Goal: Information Seeking & Learning: Learn about a topic

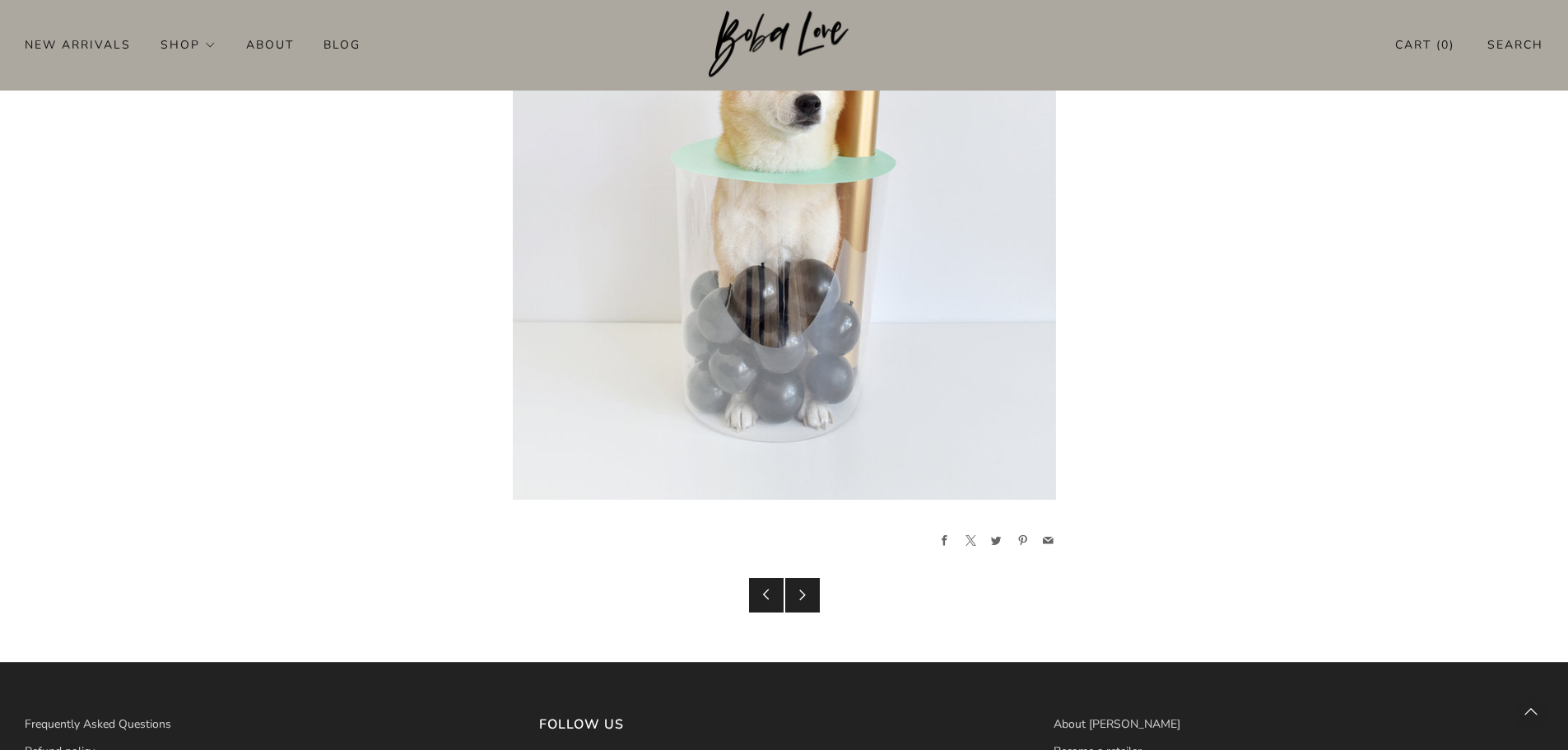
scroll to position [4340, 0]
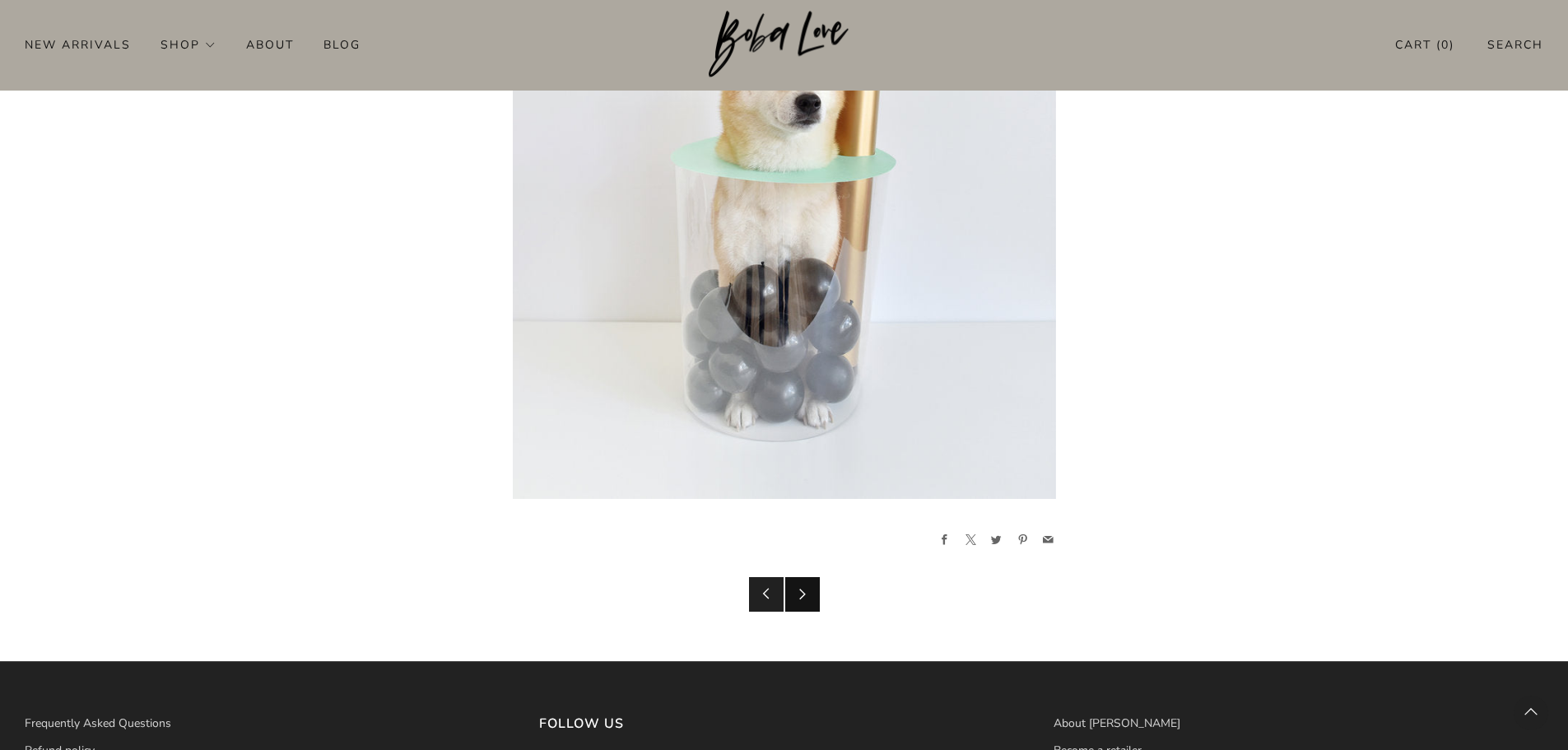
click at [801, 597] on icon at bounding box center [802, 593] width 11 height 11
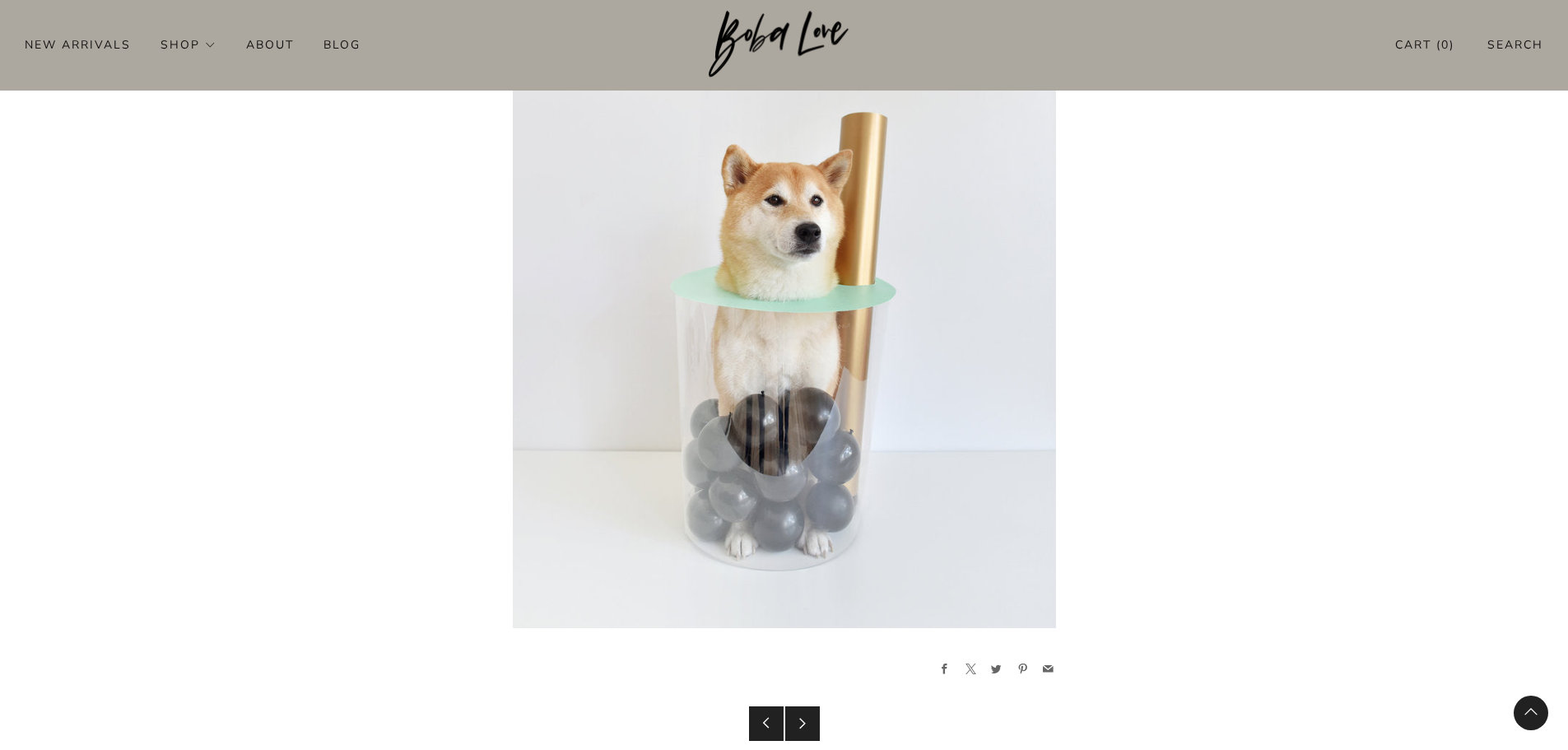
scroll to position [4176, 0]
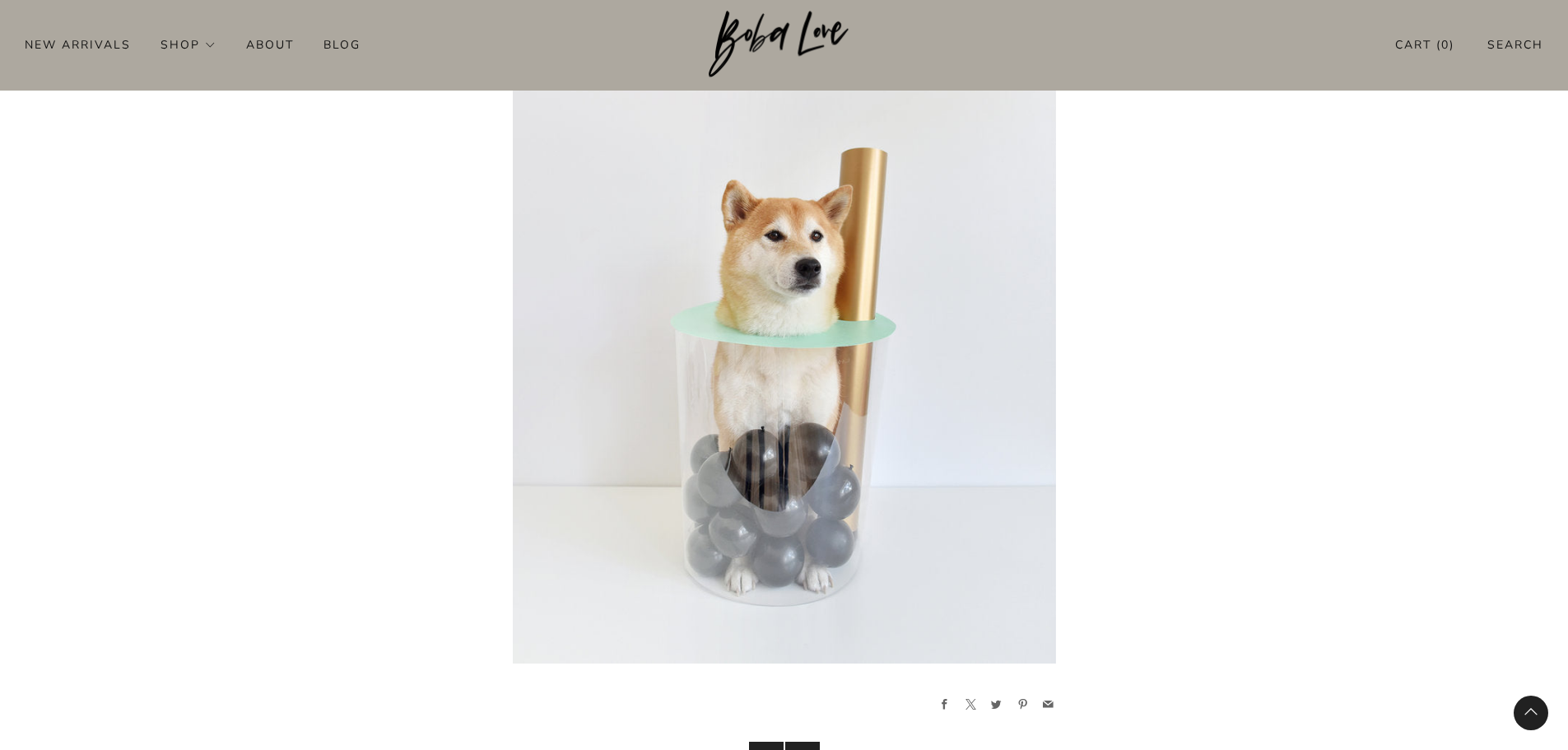
click at [748, 464] on img at bounding box center [784, 337] width 543 height 652
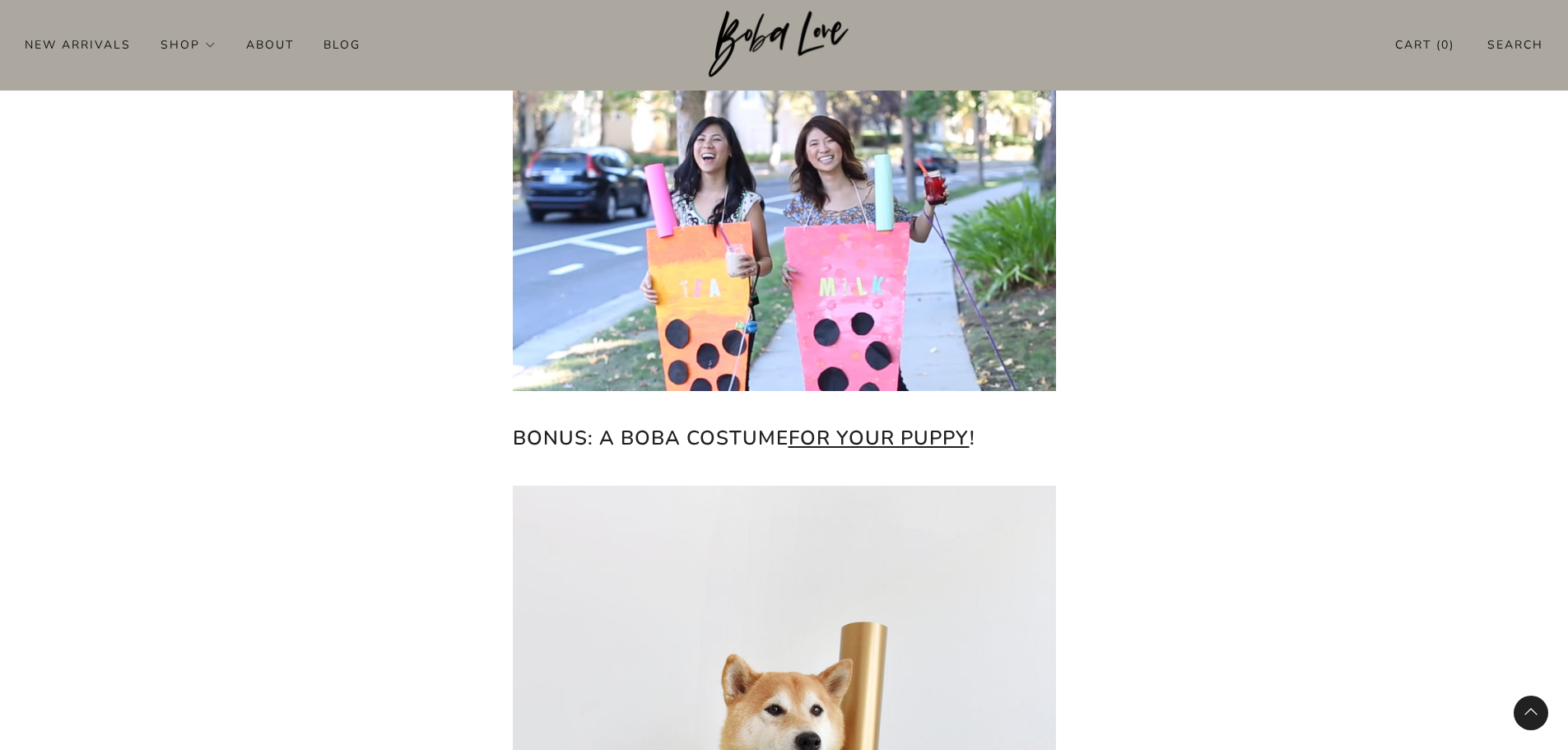
scroll to position [3682, 0]
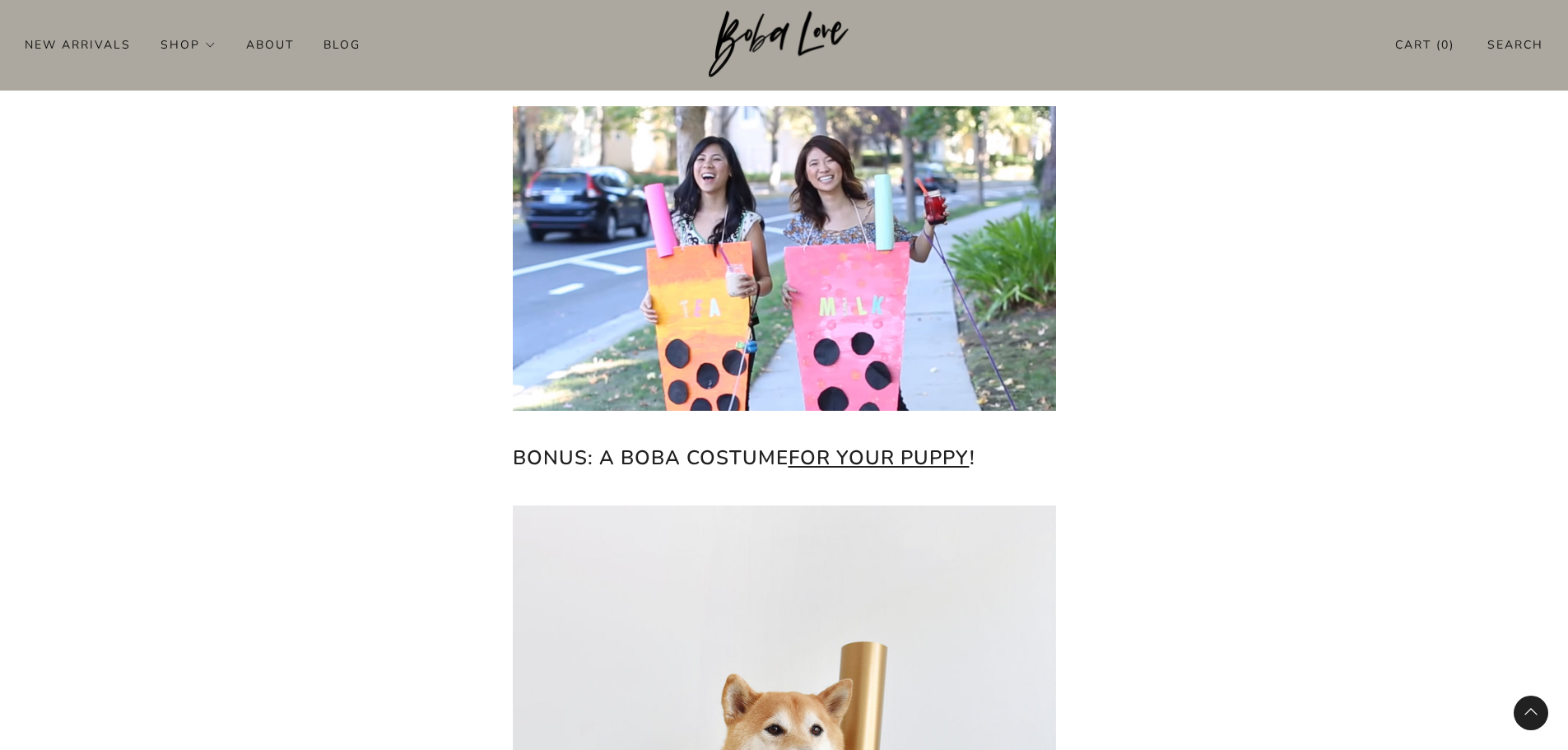
click at [828, 277] on img at bounding box center [784, 258] width 543 height 304
click at [827, 290] on img at bounding box center [784, 258] width 543 height 304
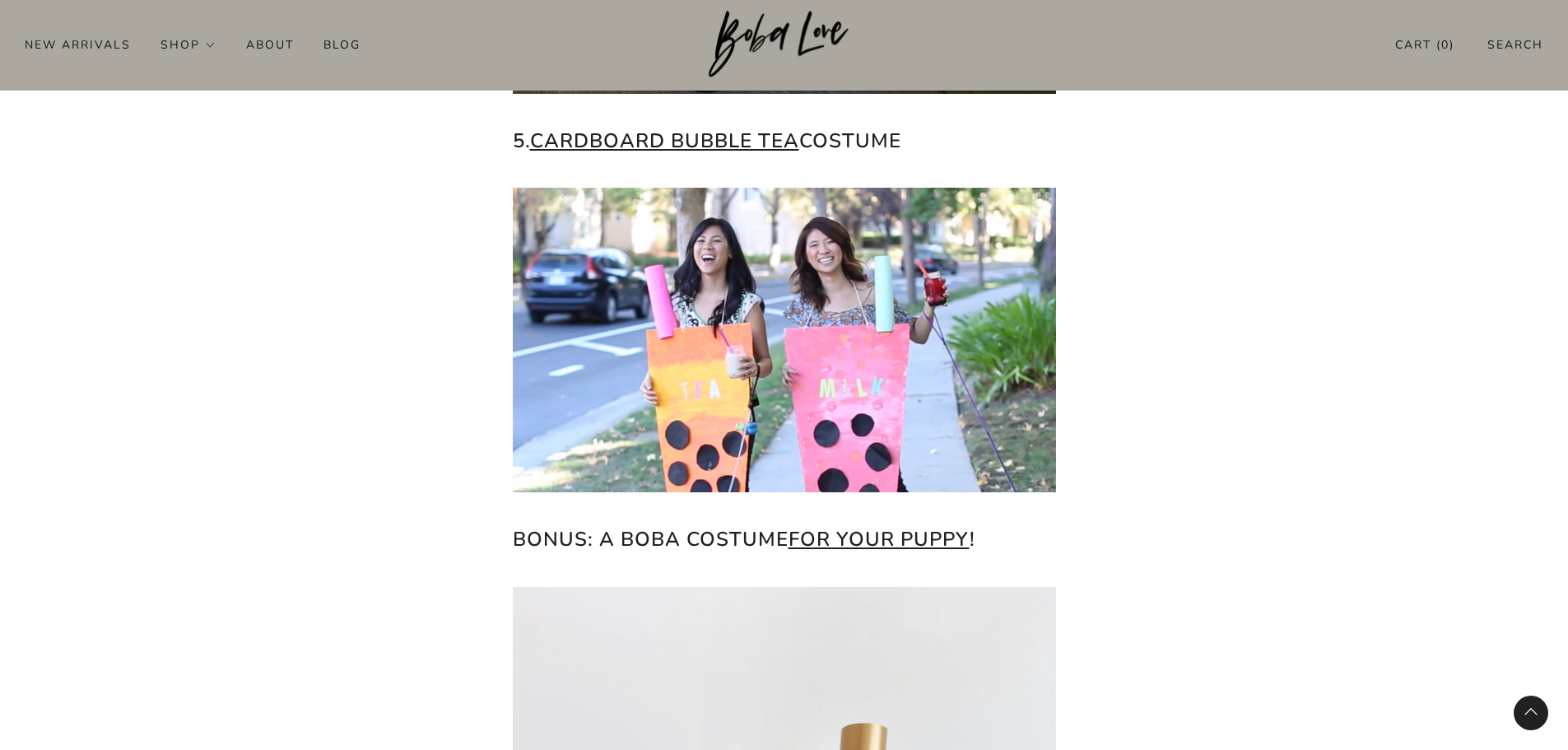
scroll to position [3600, 0]
click at [869, 384] on img at bounding box center [784, 340] width 543 height 304
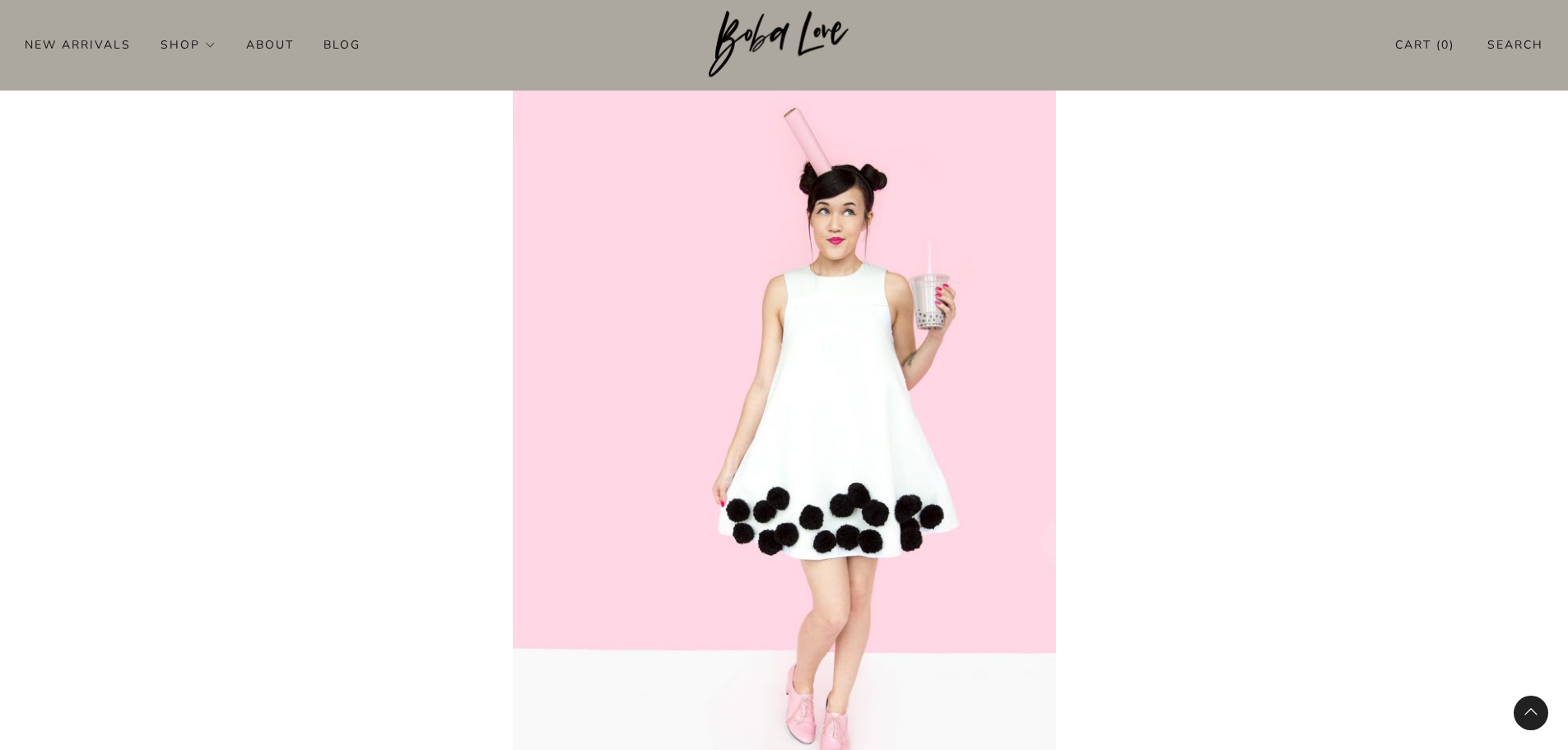
scroll to position [2365, 0]
click at [882, 432] on img at bounding box center [784, 418] width 543 height 815
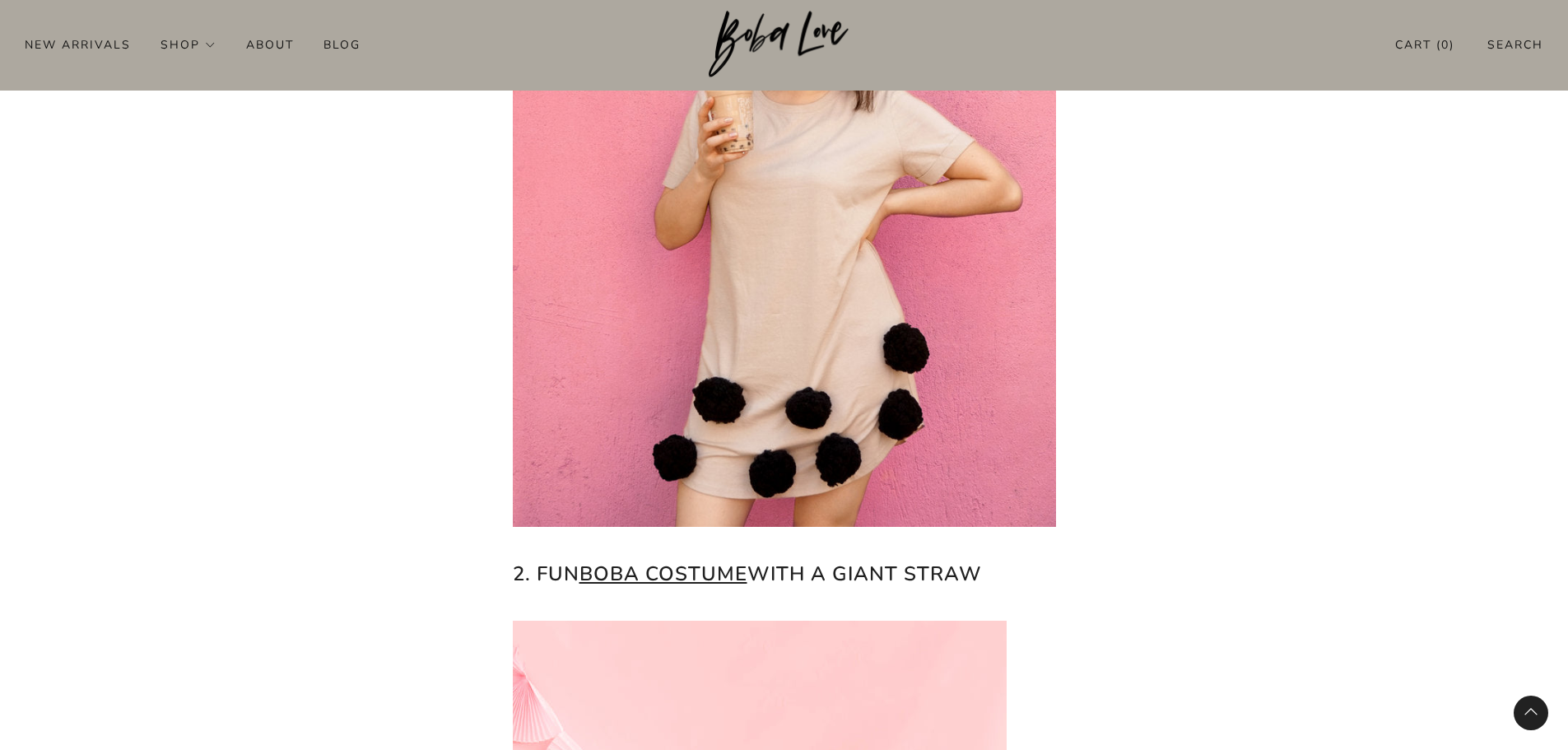
scroll to position [802, 0]
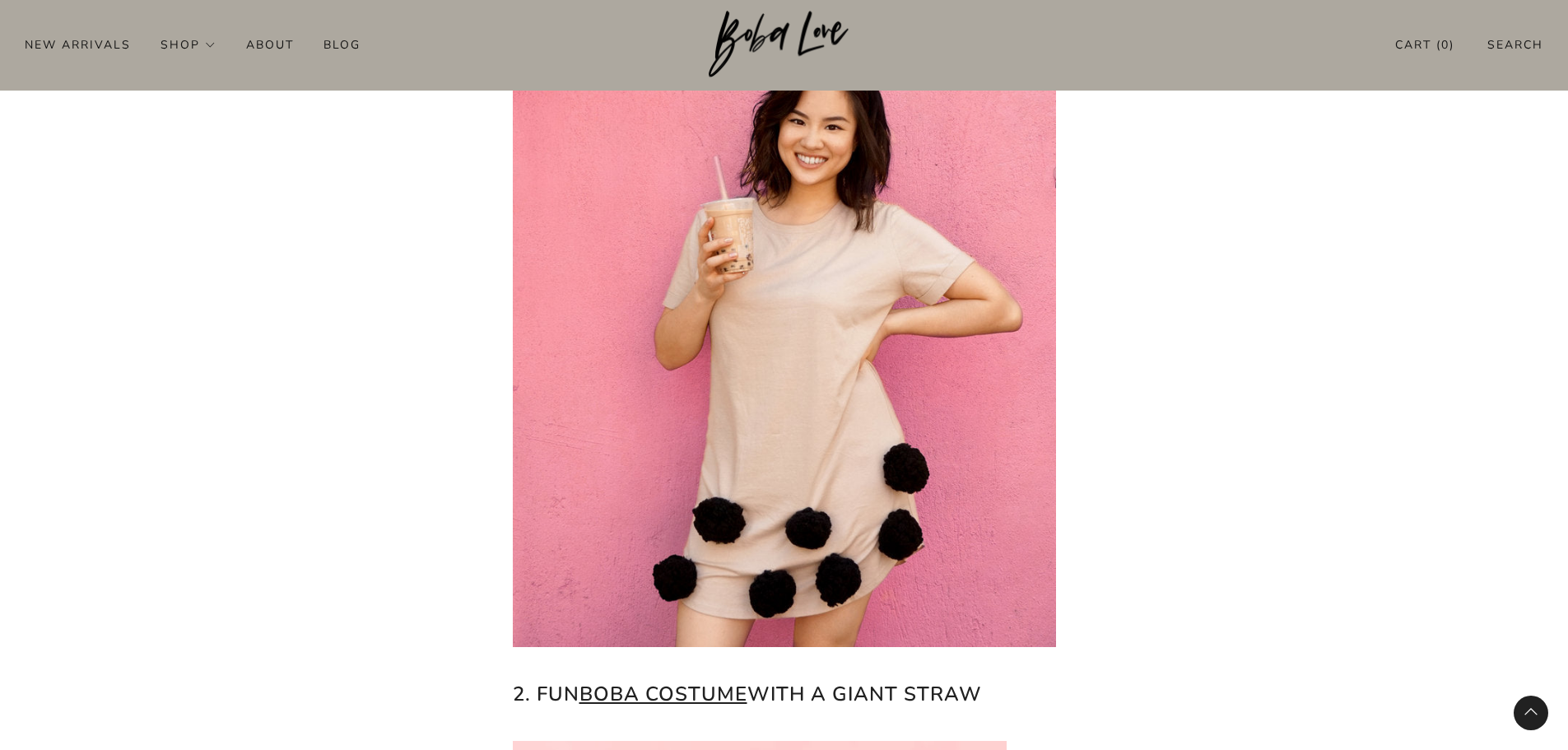
click at [812, 537] on img at bounding box center [784, 306] width 543 height 679
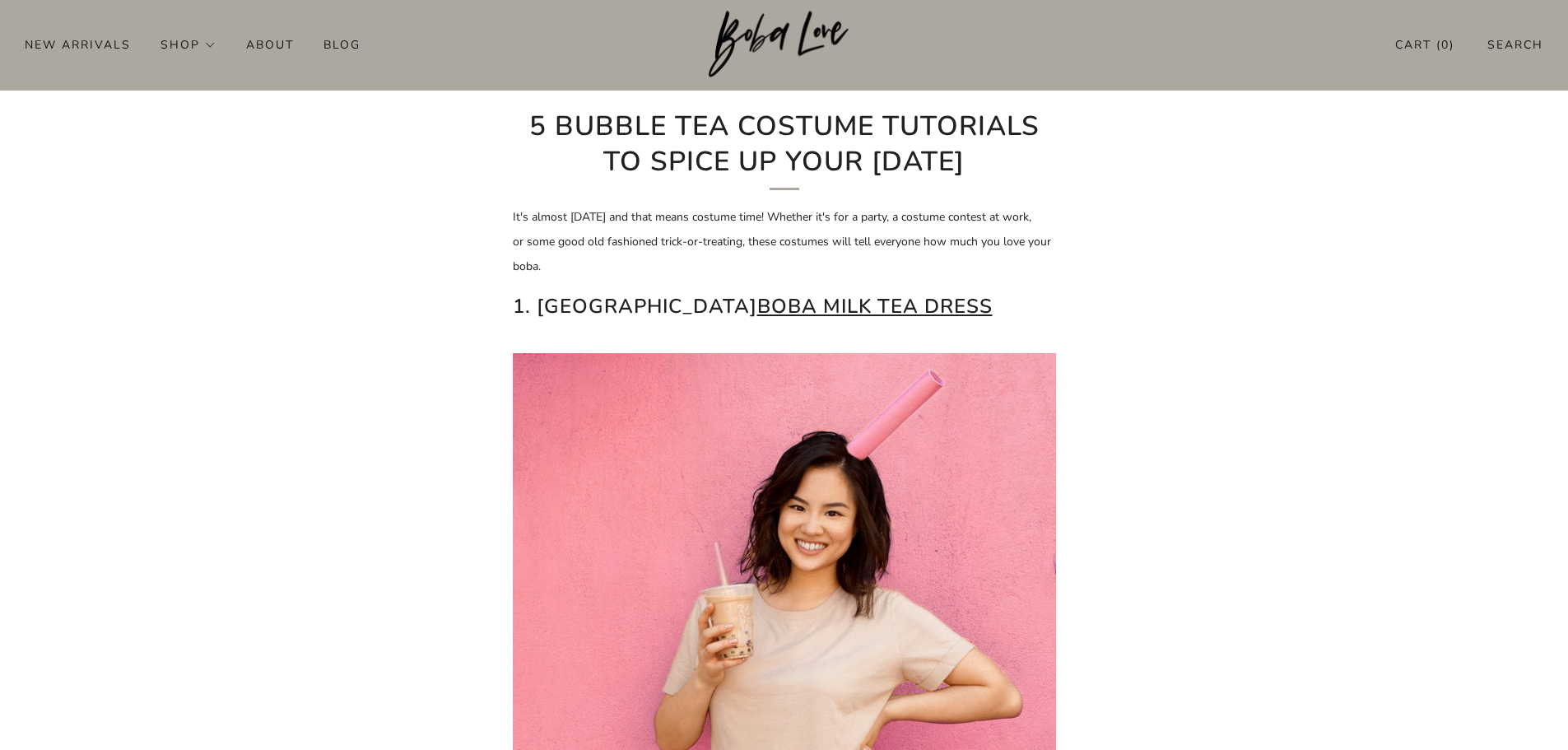
scroll to position [391, 0]
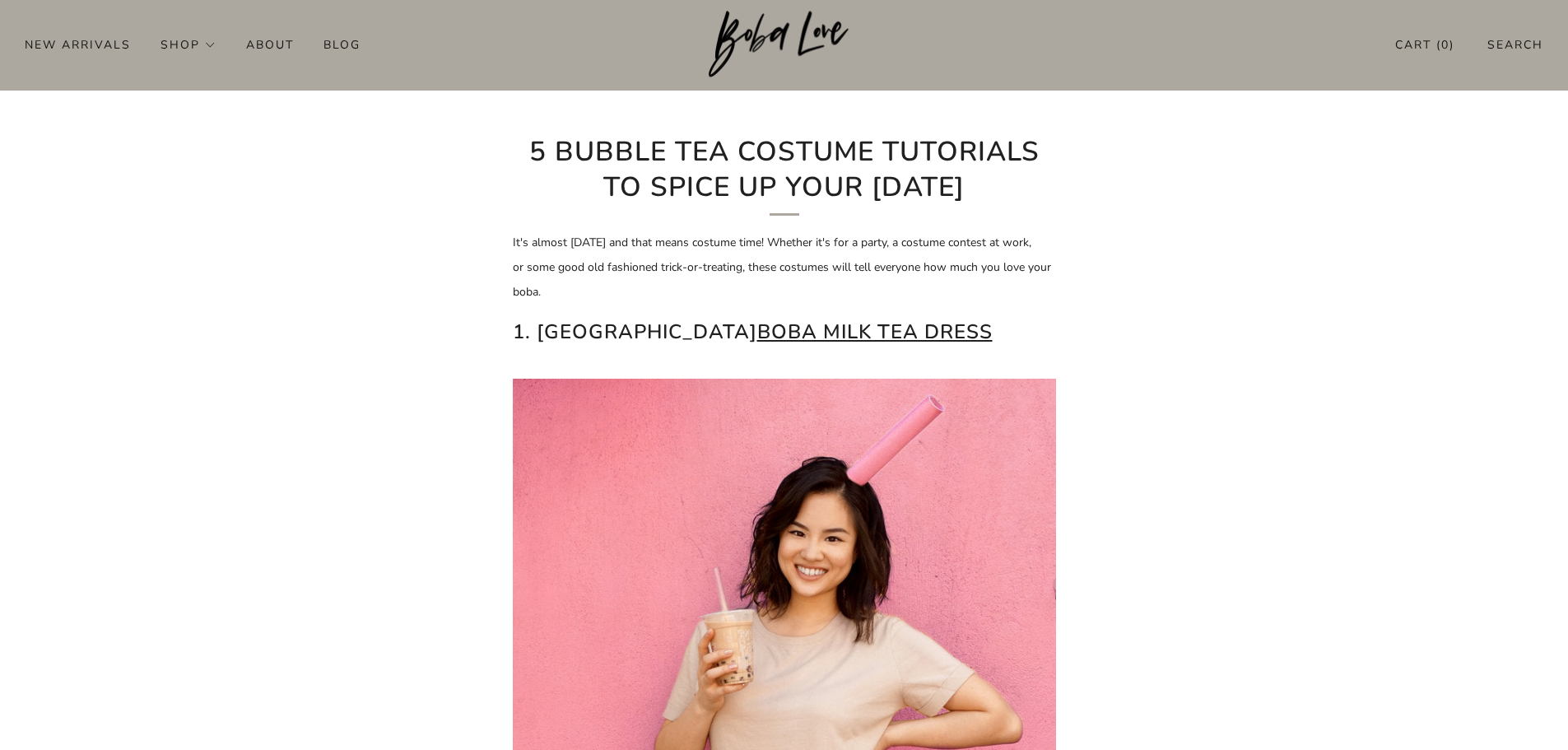
click at [757, 323] on link "boba milk tea dress" at bounding box center [874, 332] width 235 height 26
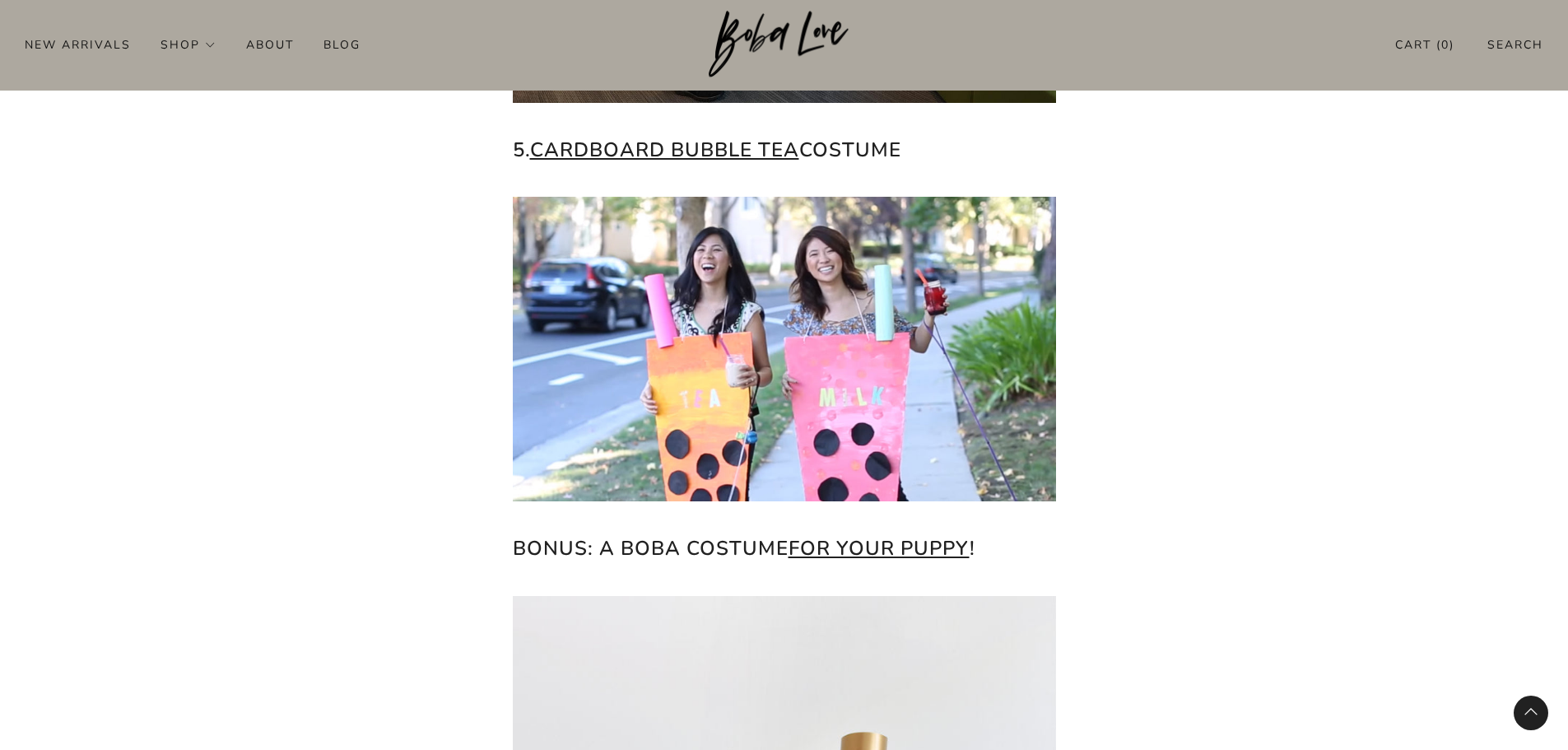
scroll to position [3621, 0]
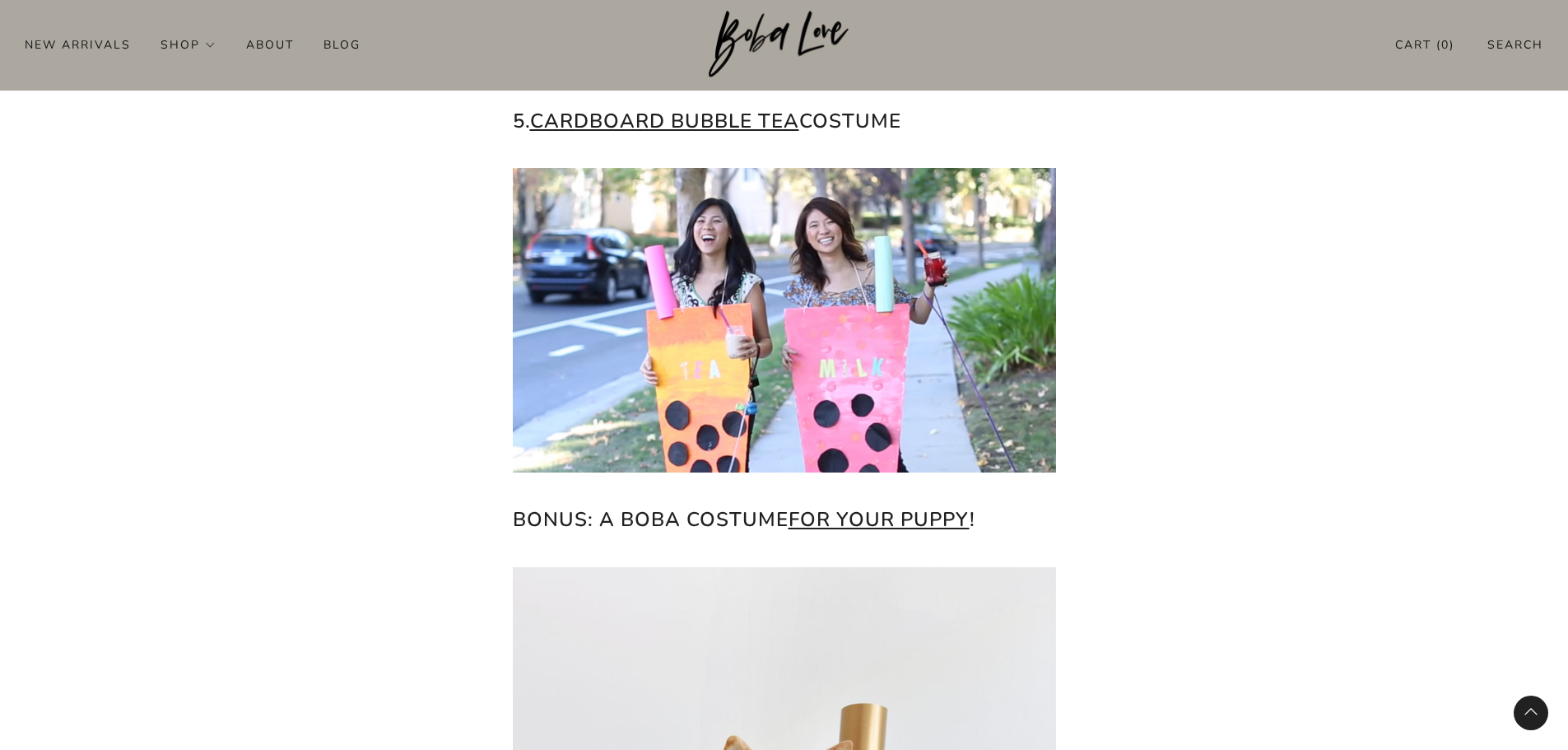
click at [862, 376] on img at bounding box center [784, 320] width 543 height 304
click at [706, 125] on link "Cardboard bubble tea" at bounding box center [664, 121] width 269 height 26
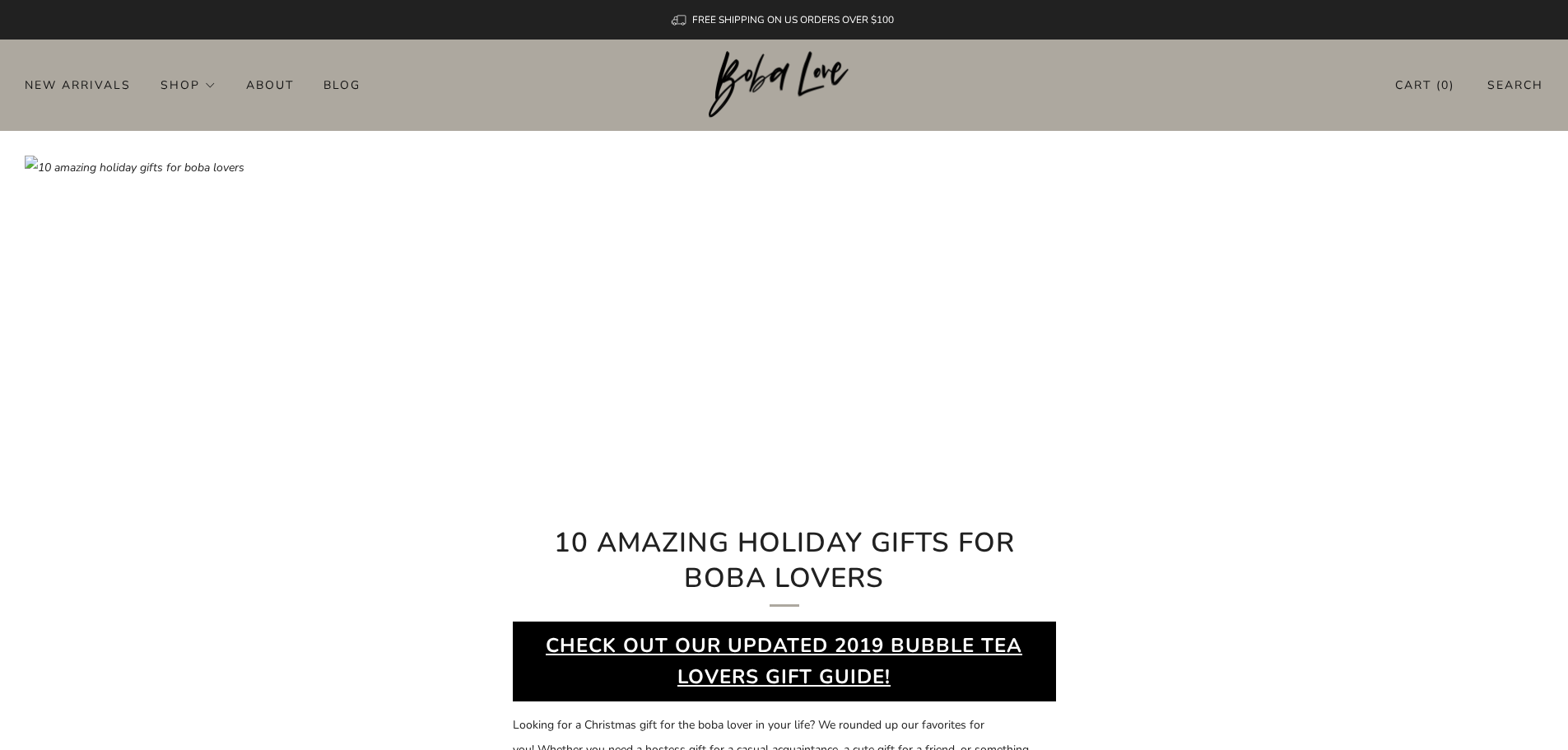
click at [1073, 367] on img at bounding box center [784, 357] width 1519 height 403
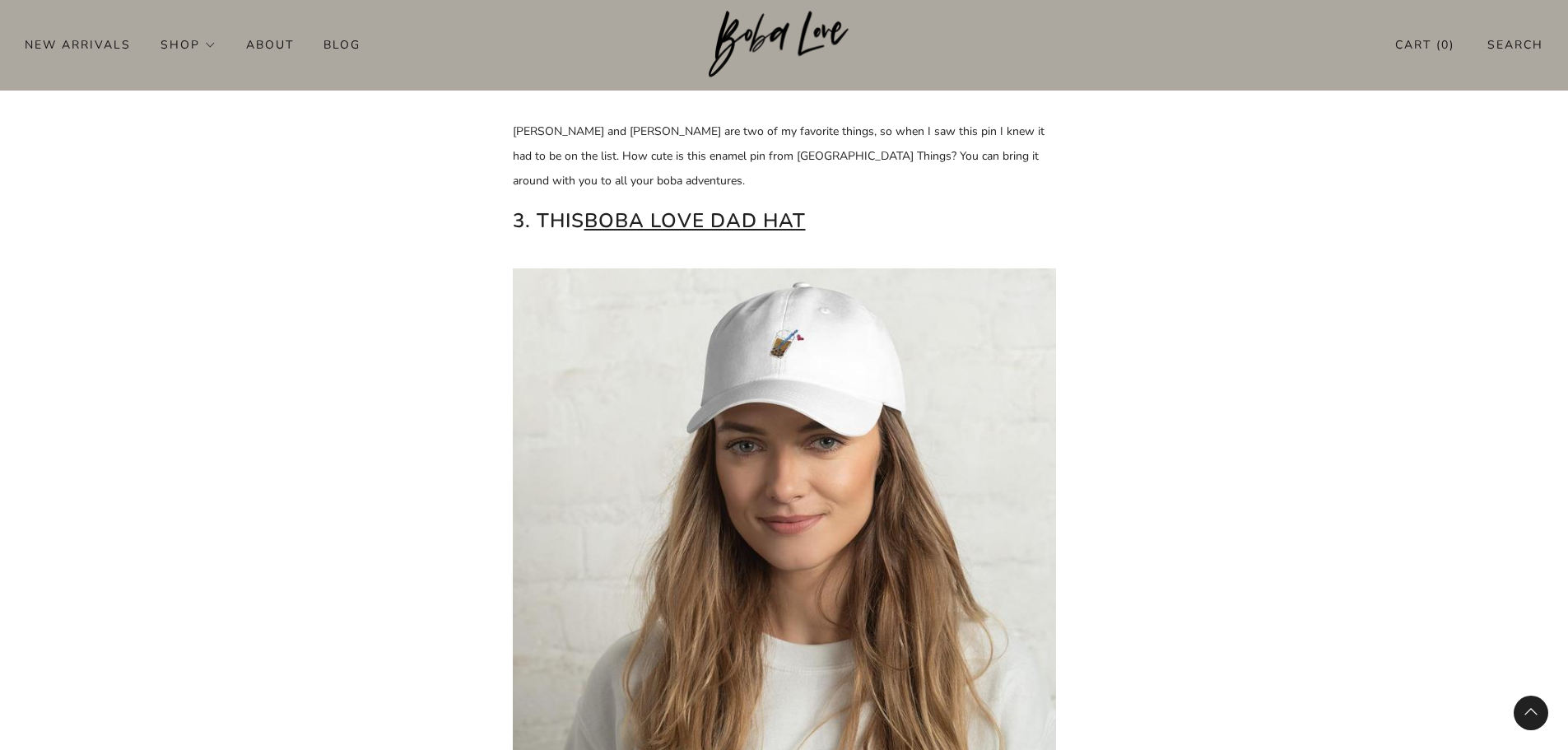
scroll to position [2057, 0]
